Goal: Use online tool/utility: Use online tool/utility

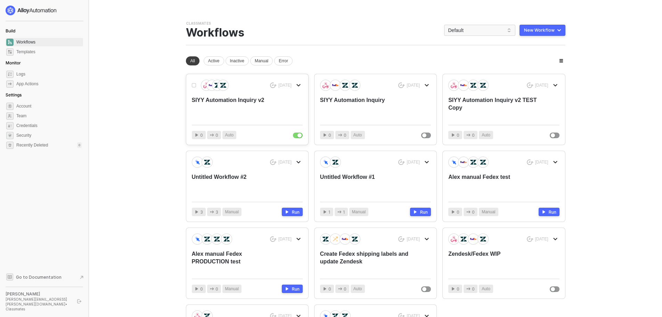
click at [245, 102] on div "SIYY Automation Inquiry v2" at bounding box center [236, 107] width 89 height 23
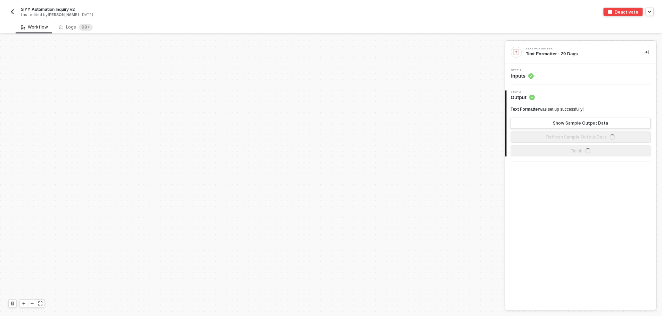
scroll to position [210, 0]
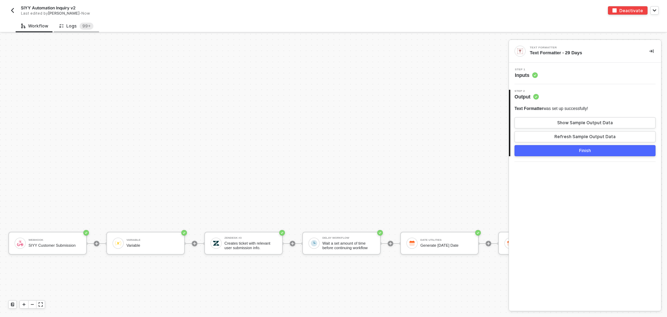
click at [67, 28] on div "Logs 99+" at bounding box center [76, 26] width 34 height 7
